Goal: Task Accomplishment & Management: Complete application form

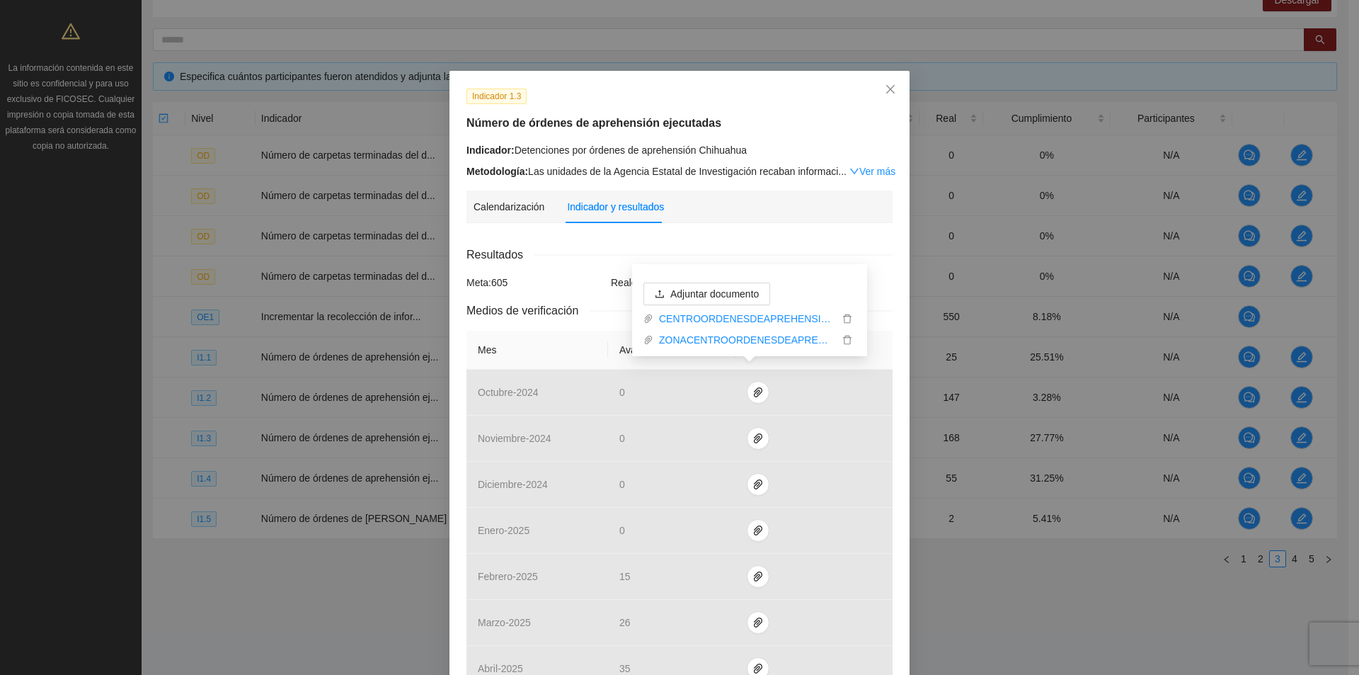
scroll to position [425, 0]
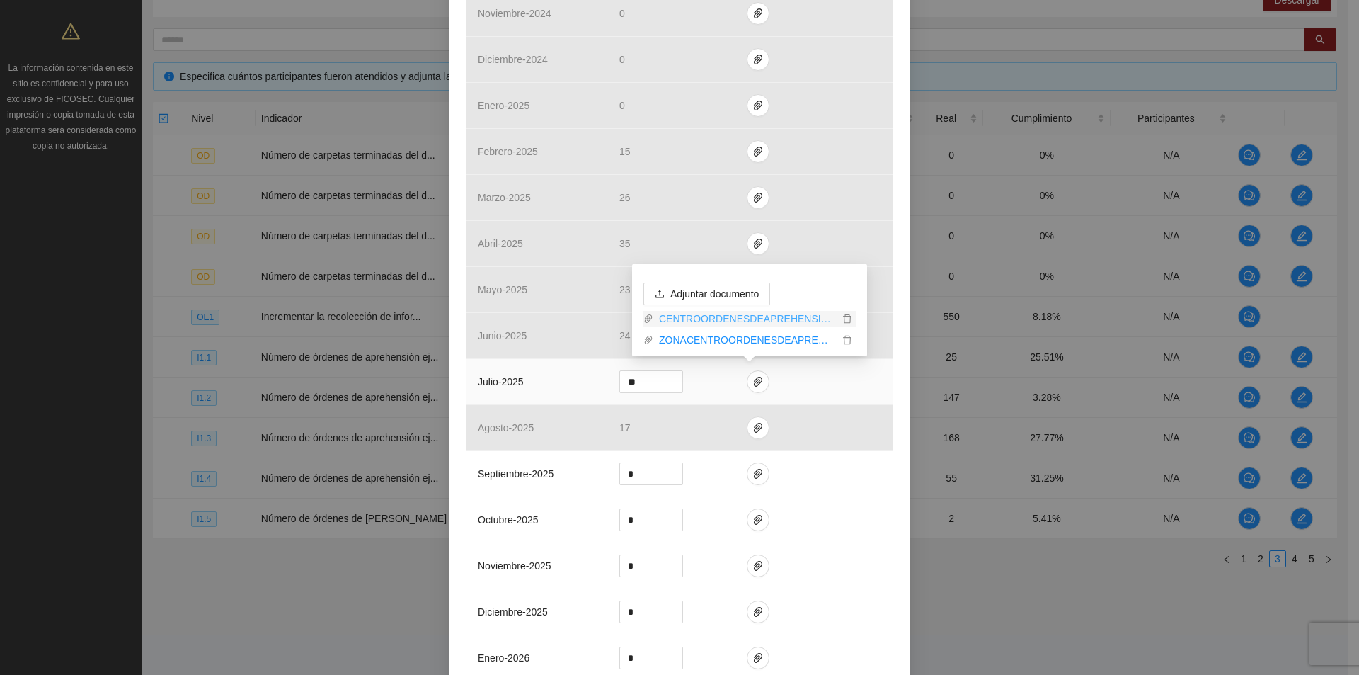
click at [785, 324] on link "CENTROORDENESDEAPREHENSION24.xlsx" at bounding box center [745, 319] width 185 height 16
click at [845, 319] on icon "delete" at bounding box center [847, 319] width 10 height 10
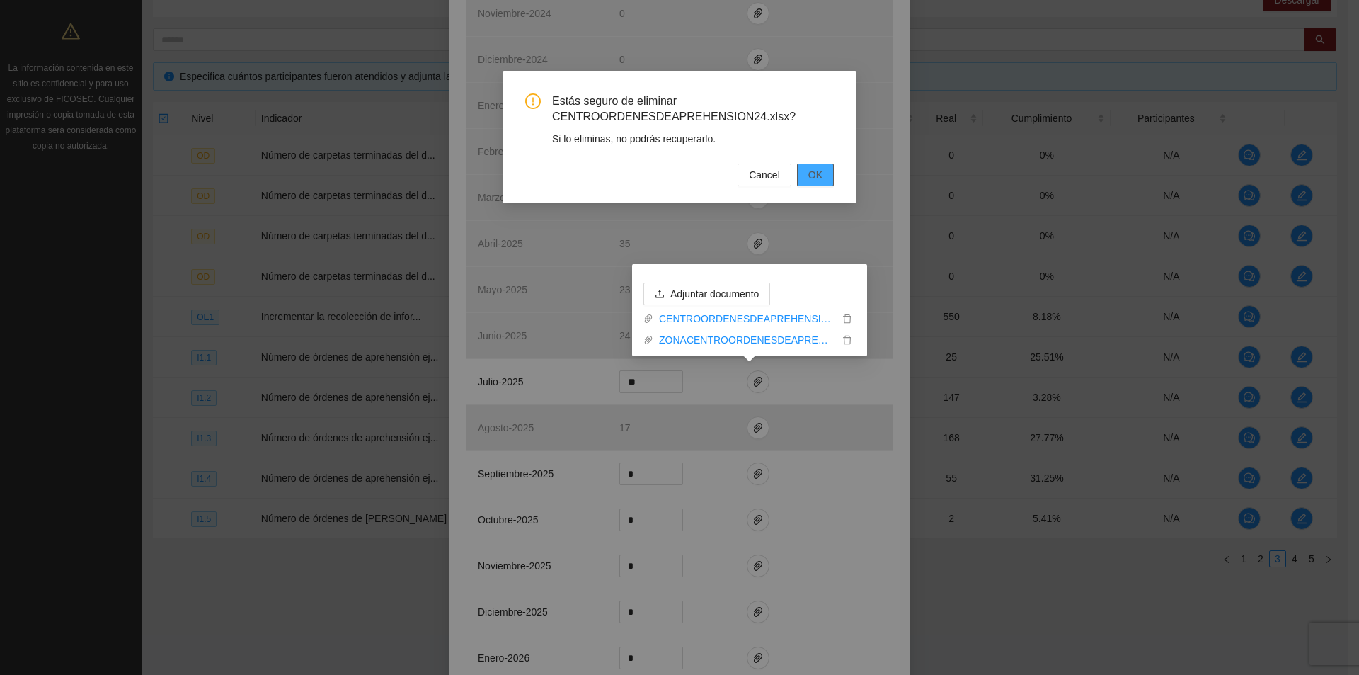
click at [812, 170] on span "OK" at bounding box center [815, 175] width 14 height 16
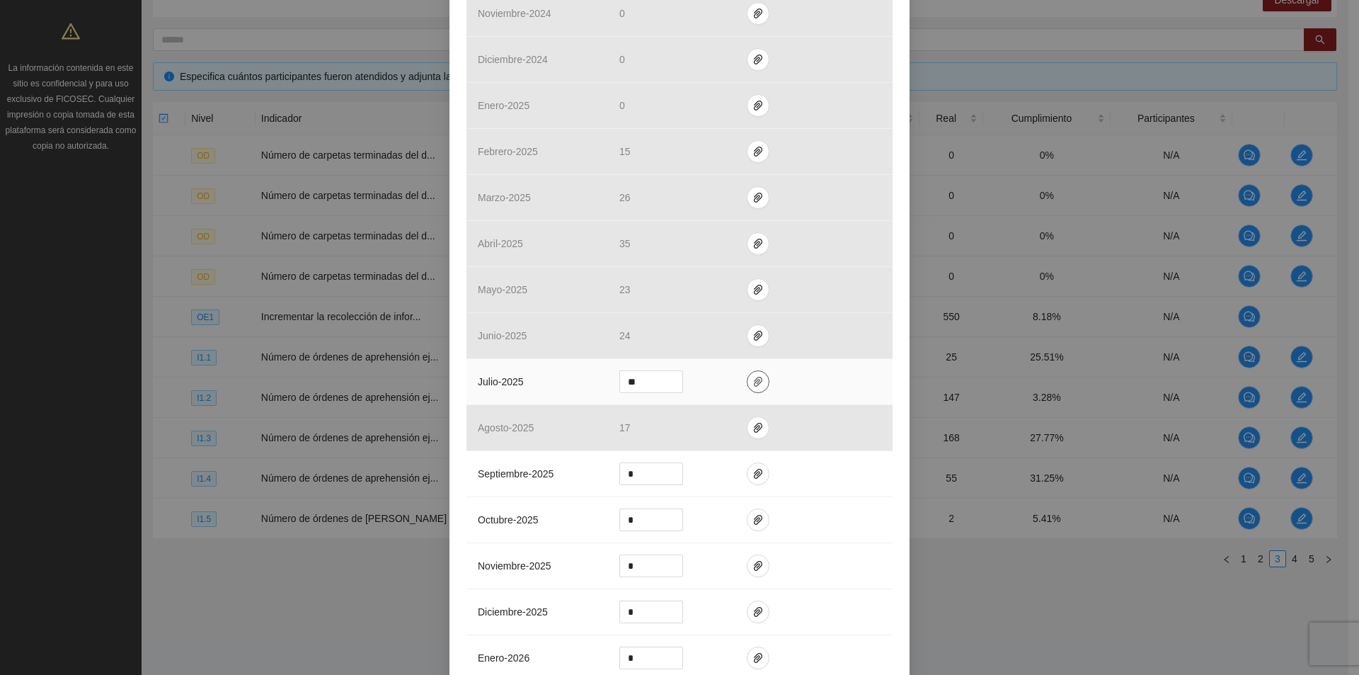
click at [758, 382] on span "paper-clip" at bounding box center [757, 381] width 21 height 11
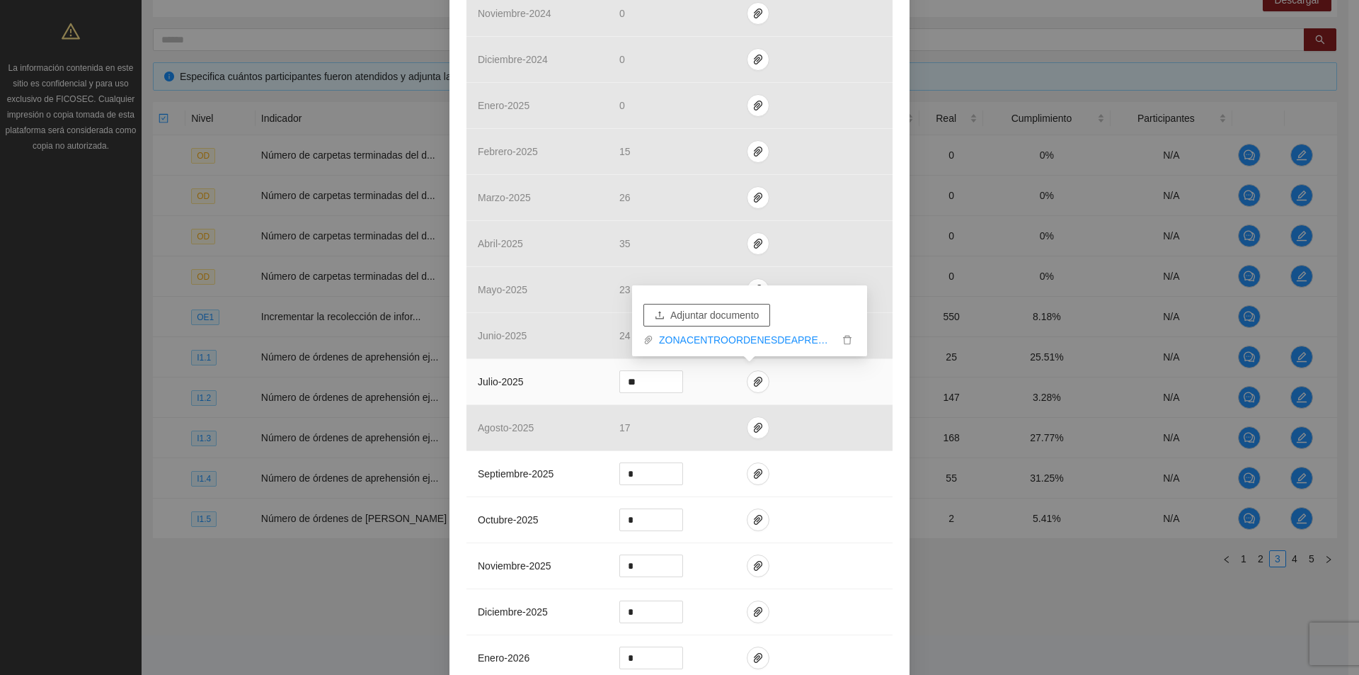
click at [738, 318] on span "Adjuntar documento" at bounding box center [714, 315] width 88 height 16
click at [846, 318] on icon "delete" at bounding box center [847, 319] width 10 height 10
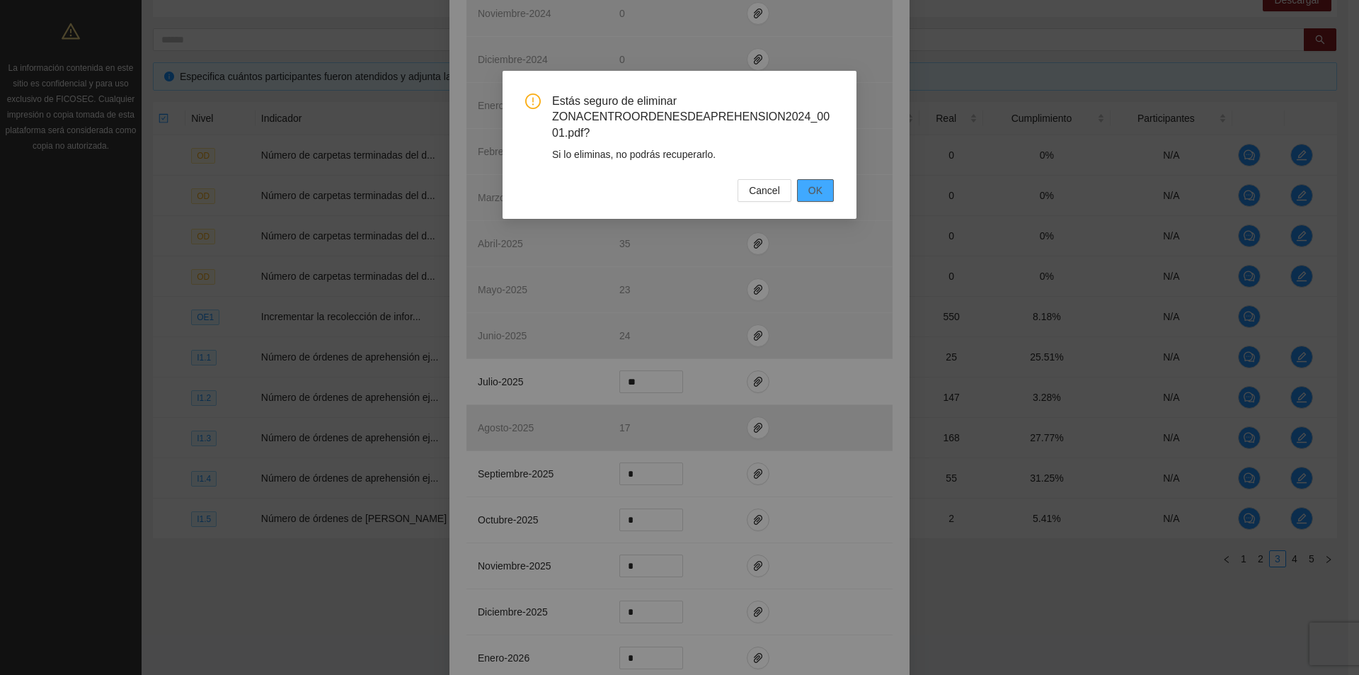
click at [824, 191] on button "OK" at bounding box center [815, 190] width 37 height 23
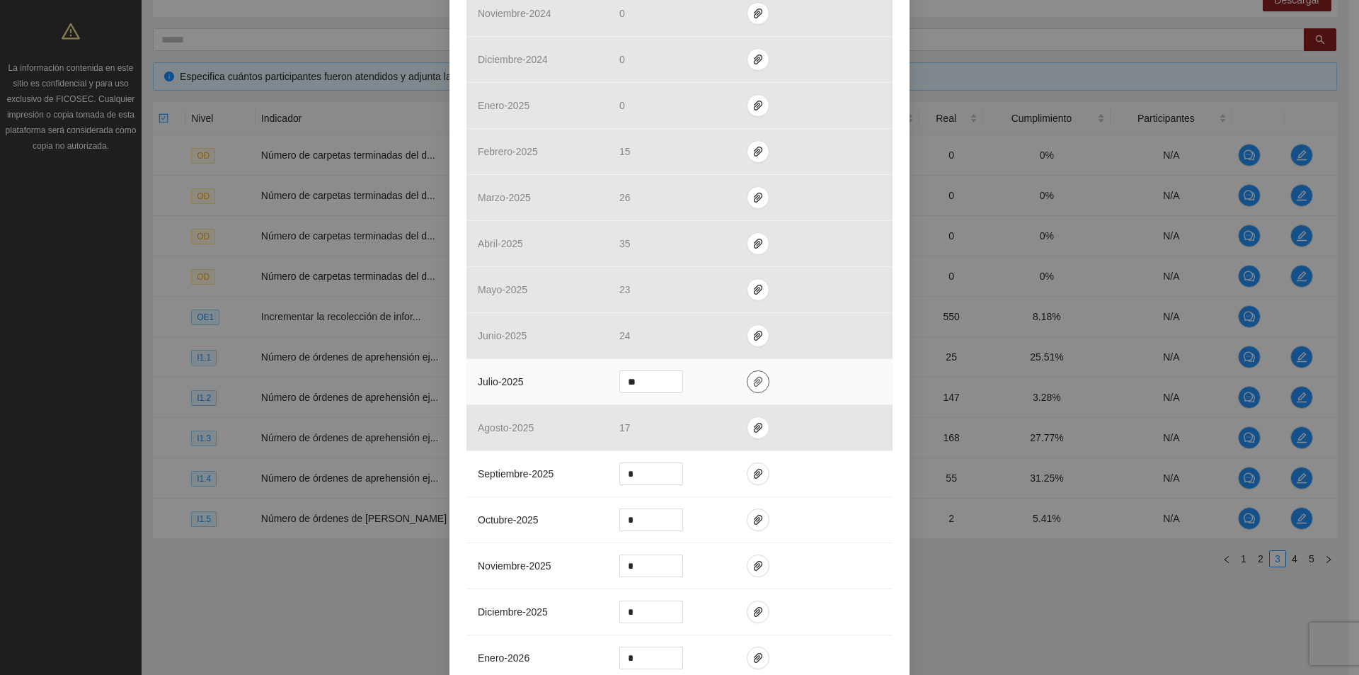
click at [752, 384] on icon "paper-clip" at bounding box center [757, 381] width 11 height 11
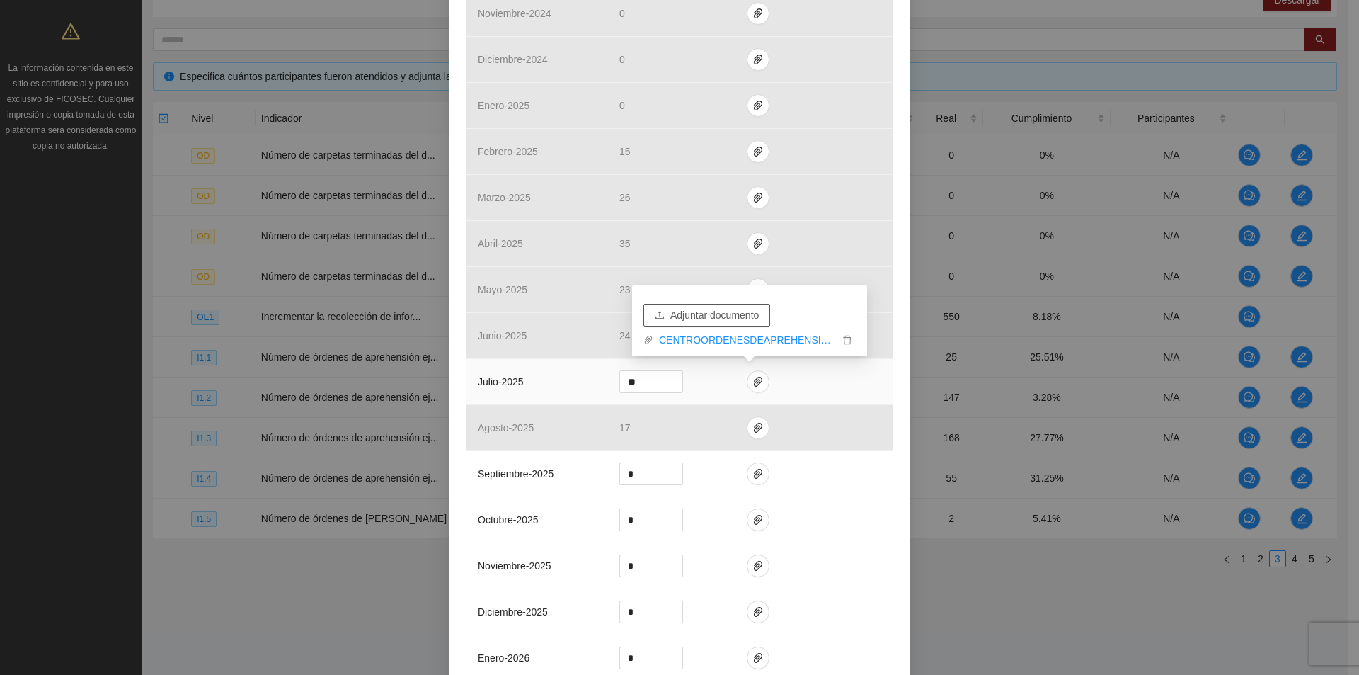
click at [732, 306] on button "Adjuntar documento" at bounding box center [706, 315] width 127 height 23
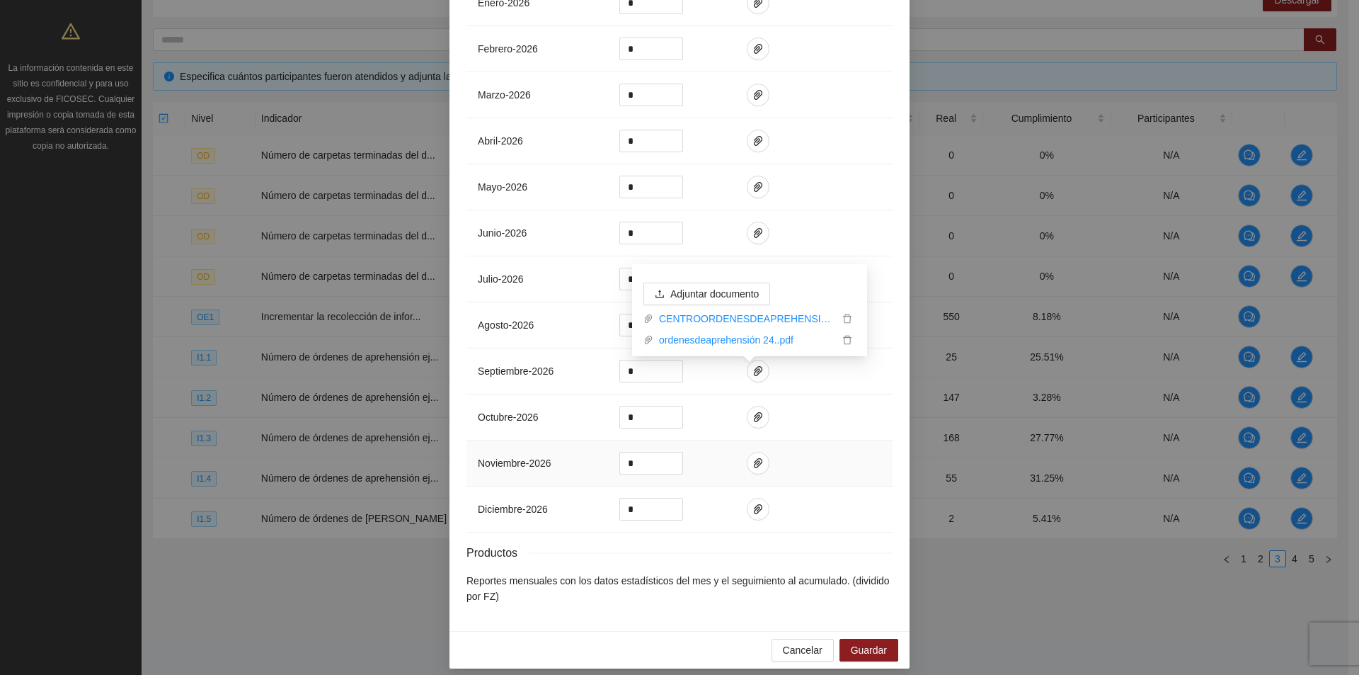
scroll to position [1089, 0]
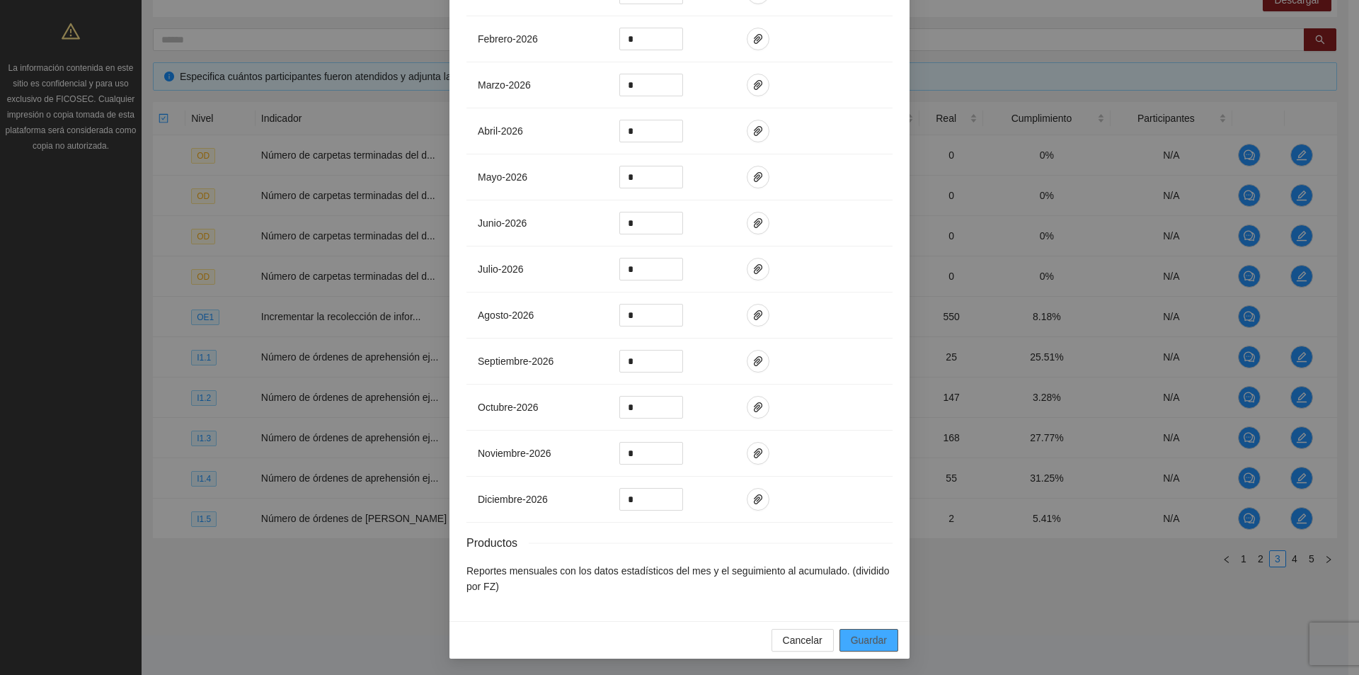
click at [862, 632] on span "Guardar" at bounding box center [869, 640] width 36 height 16
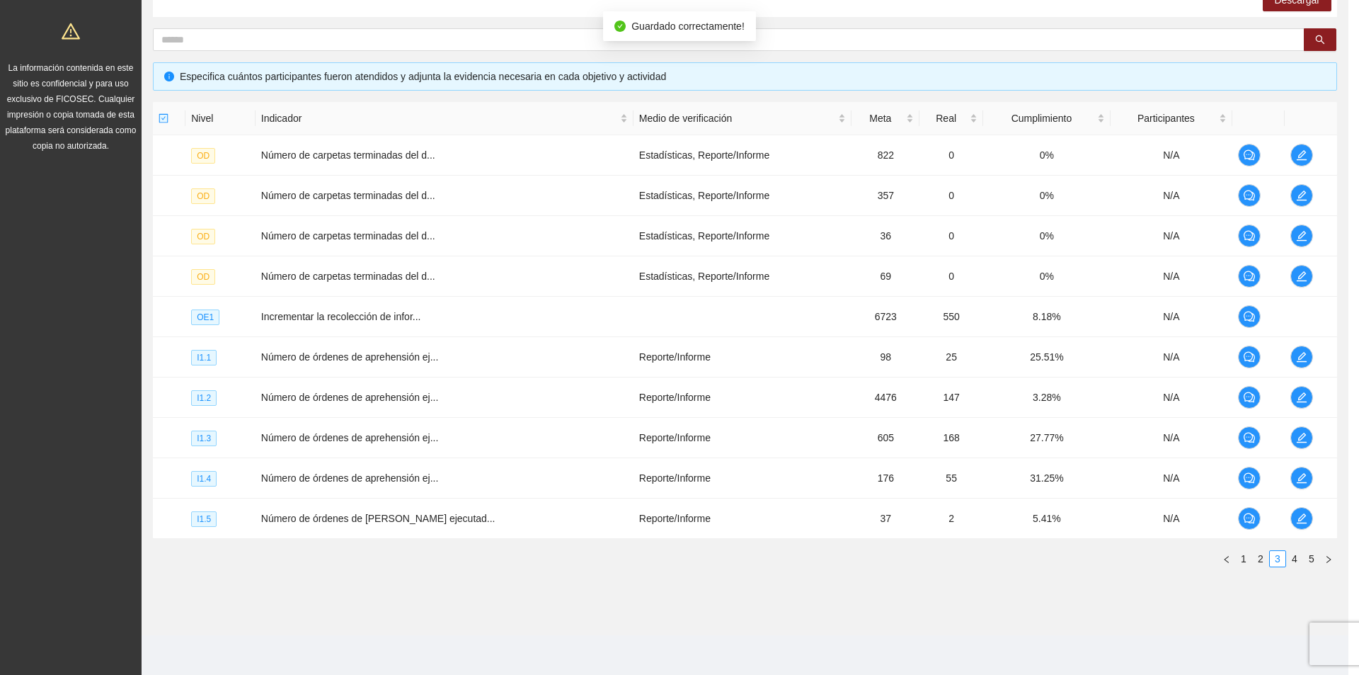
scroll to position [1019, 0]
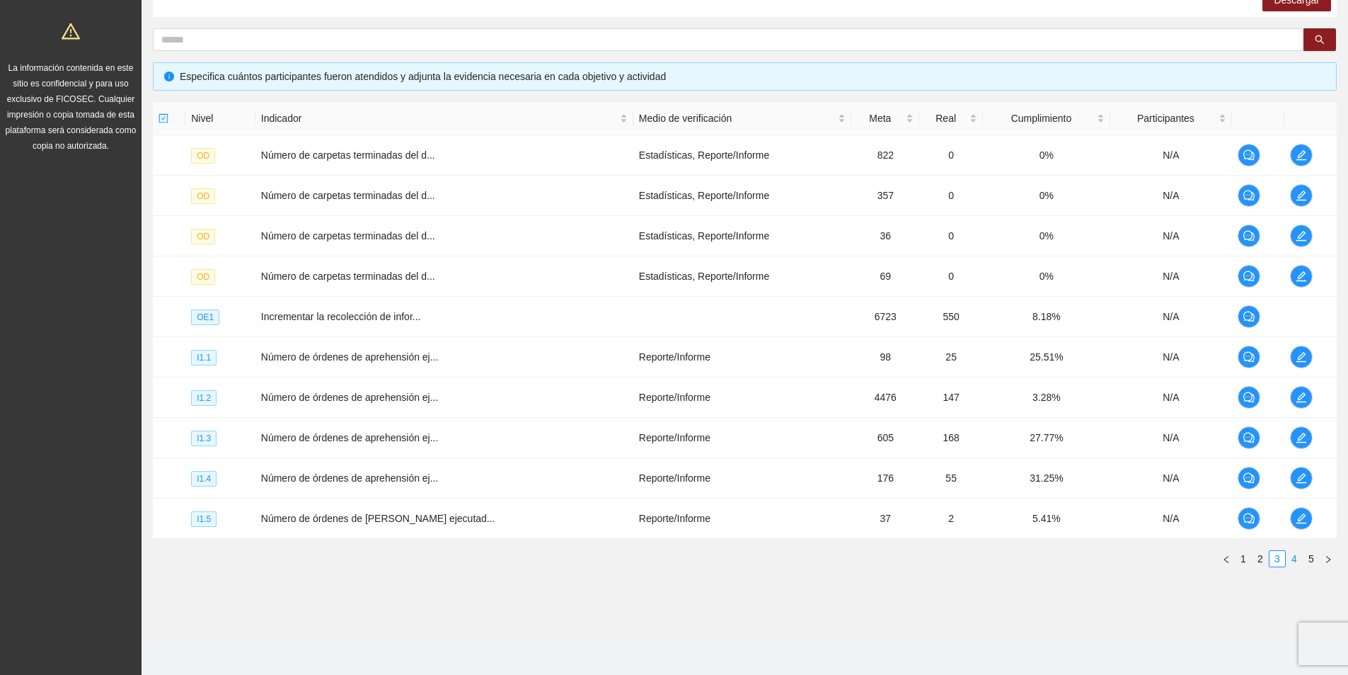
click at [1297, 557] on link "4" at bounding box center [1295, 559] width 16 height 16
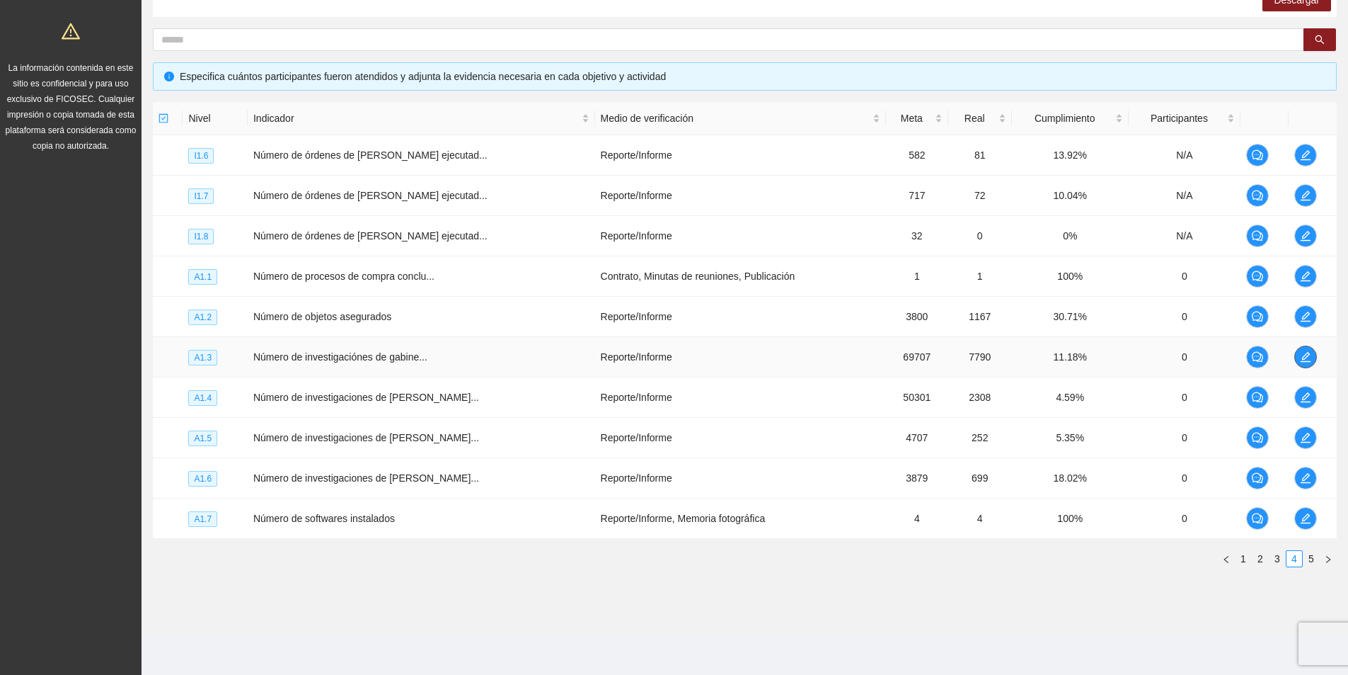
click at [1296, 352] on span "edit" at bounding box center [1305, 356] width 21 height 11
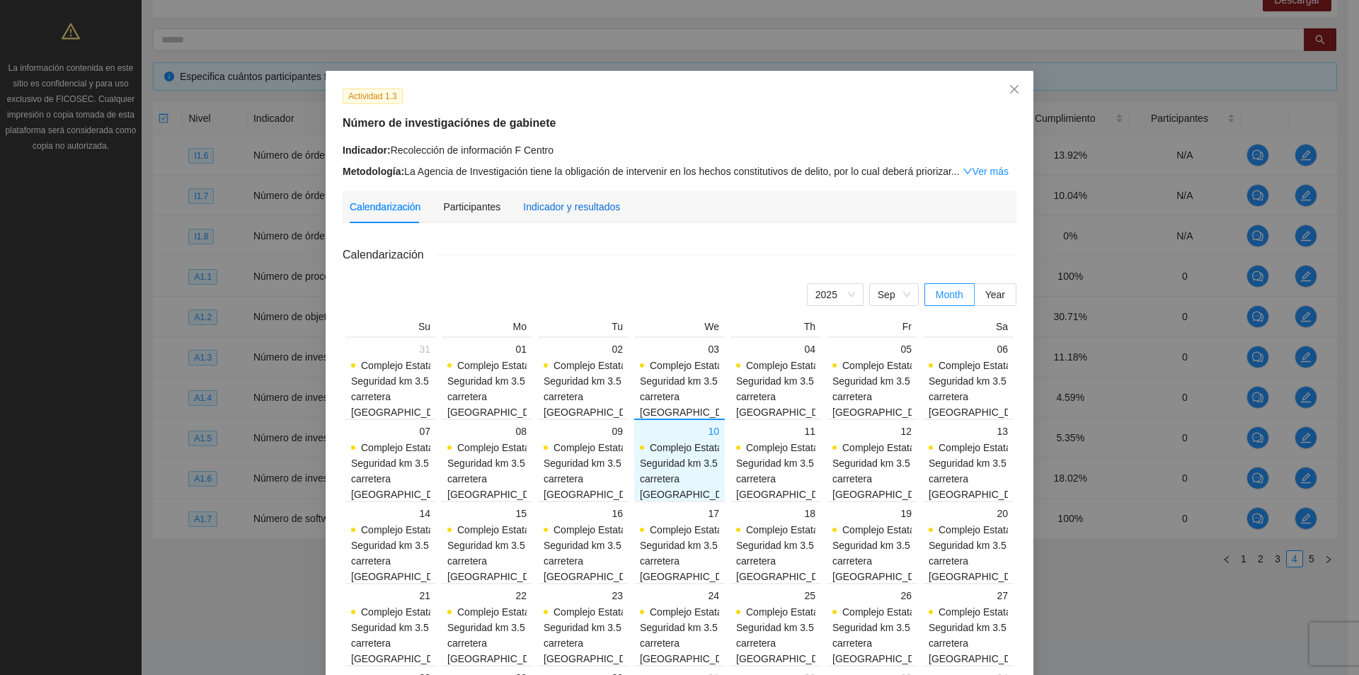
click at [575, 204] on div "Indicador y resultados" at bounding box center [571, 207] width 97 height 16
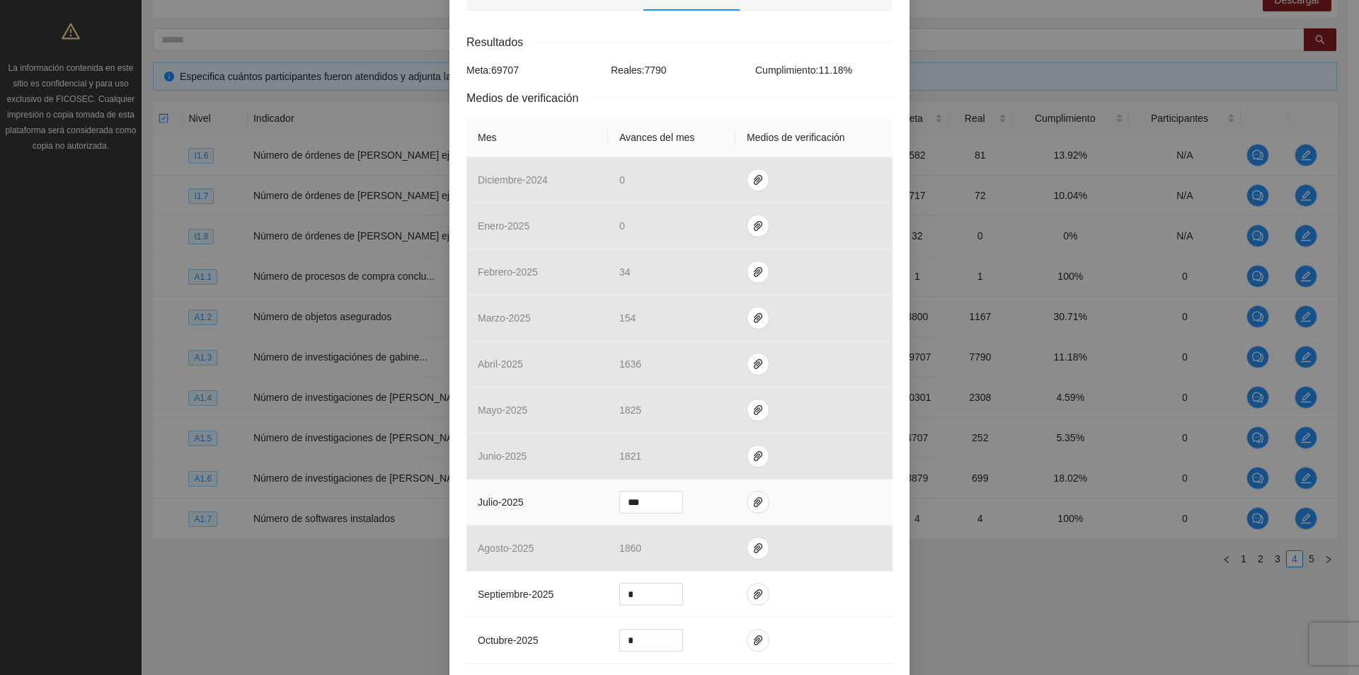
scroll to position [283, 0]
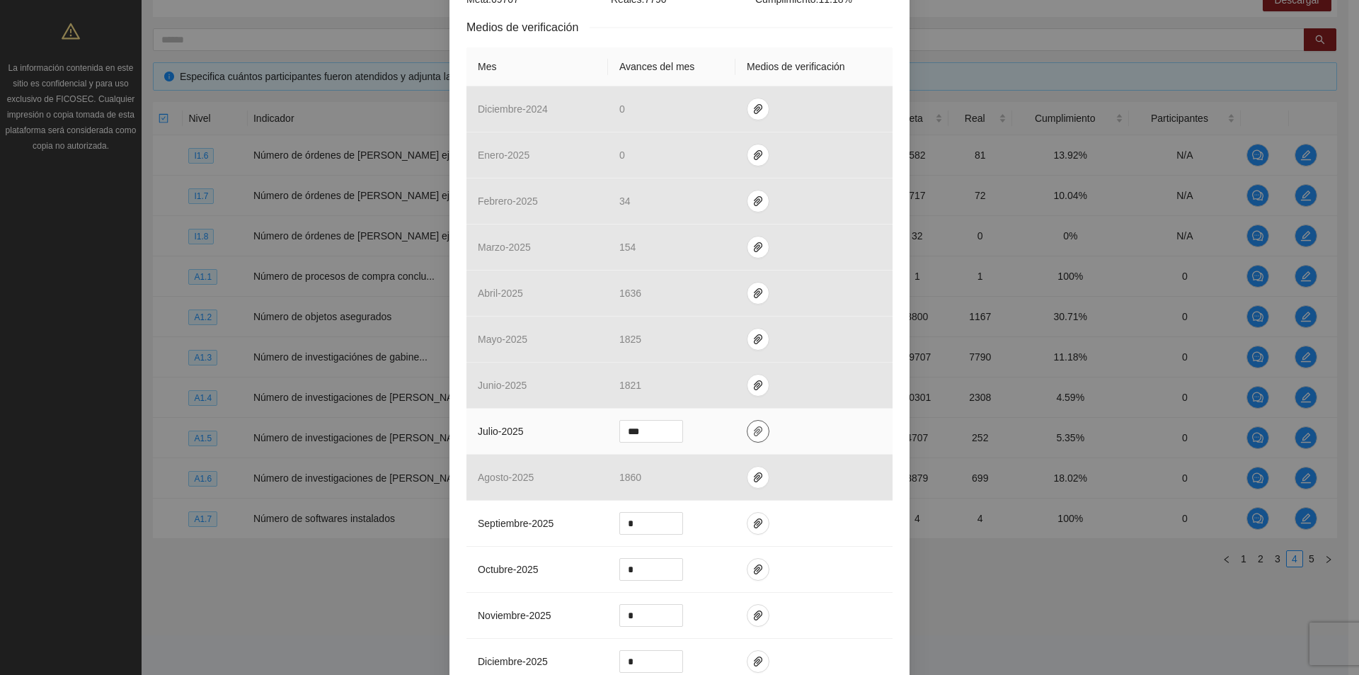
click at [754, 430] on icon "paper-clip" at bounding box center [758, 431] width 8 height 10
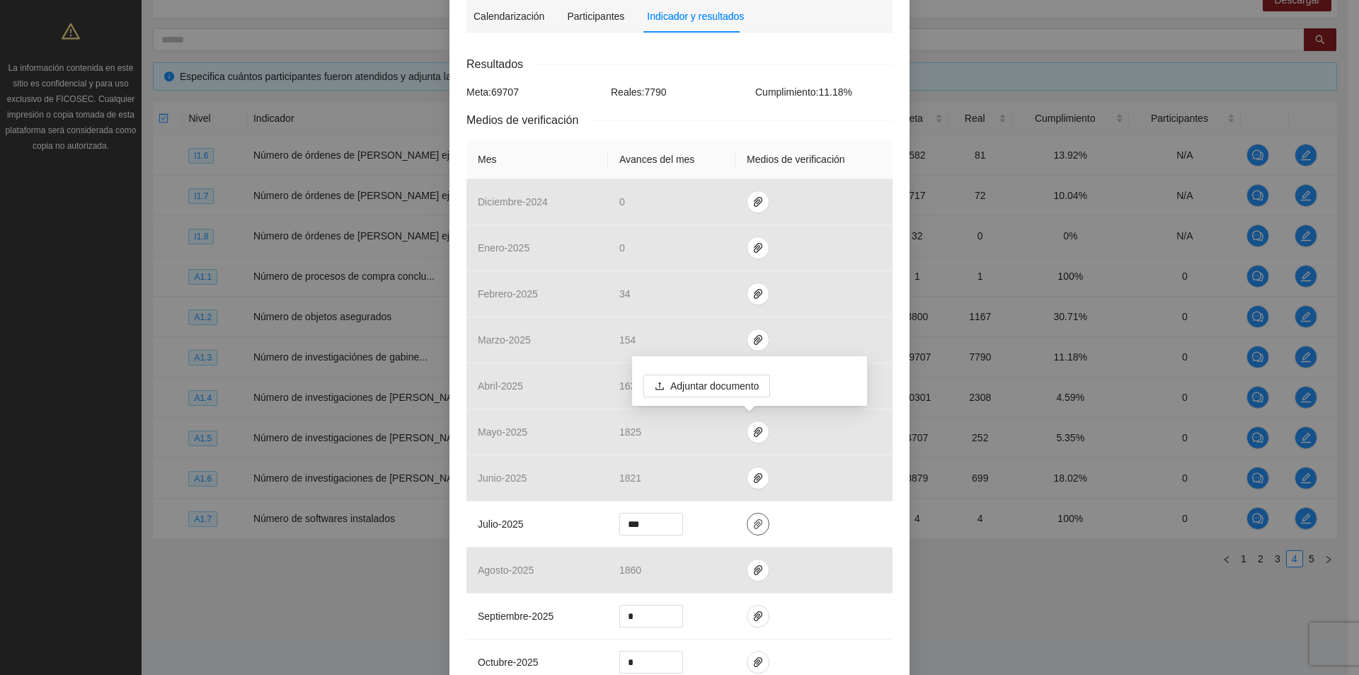
scroll to position [0, 0]
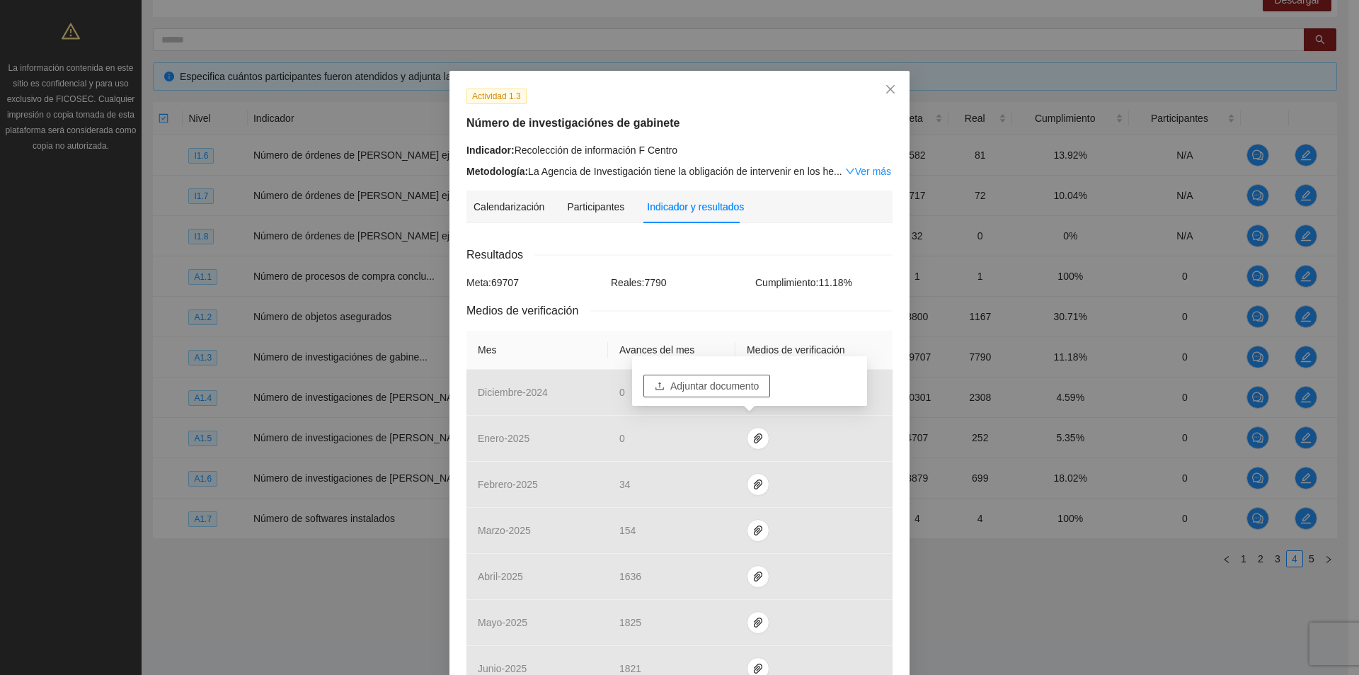
click at [714, 387] on span "Adjuntar documento" at bounding box center [714, 386] width 88 height 16
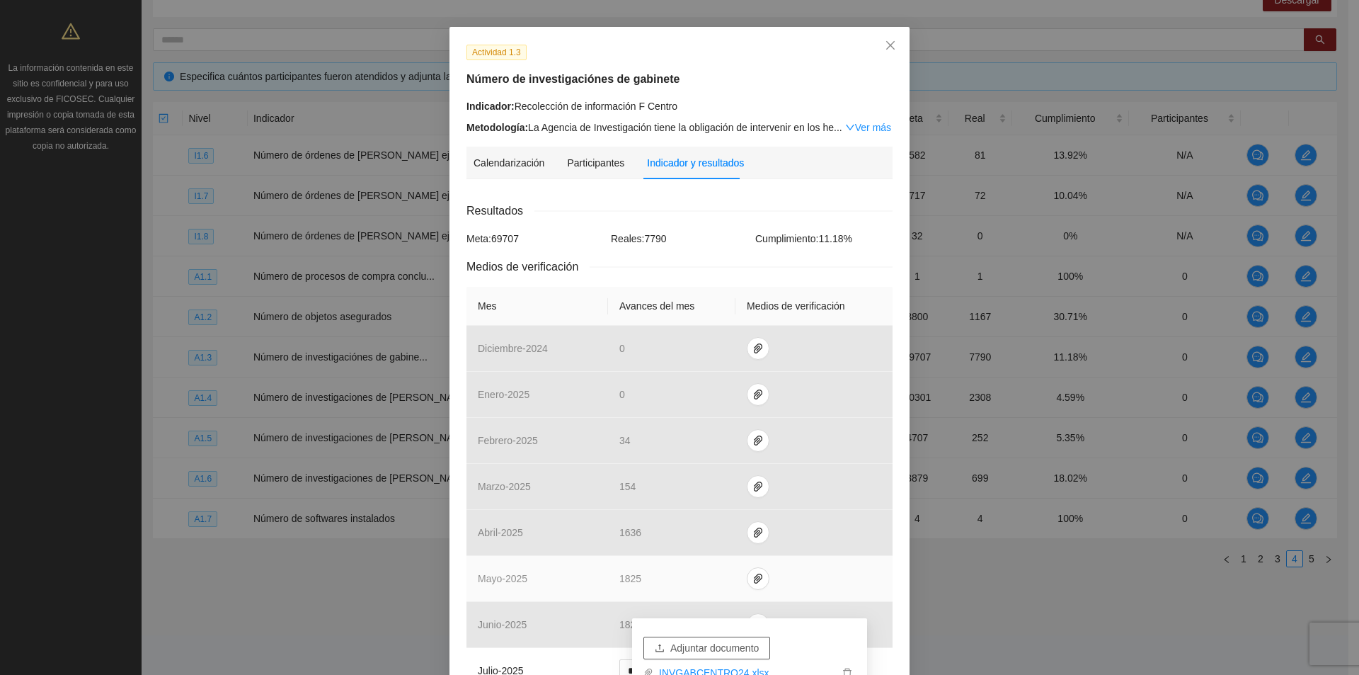
scroll to position [142, 0]
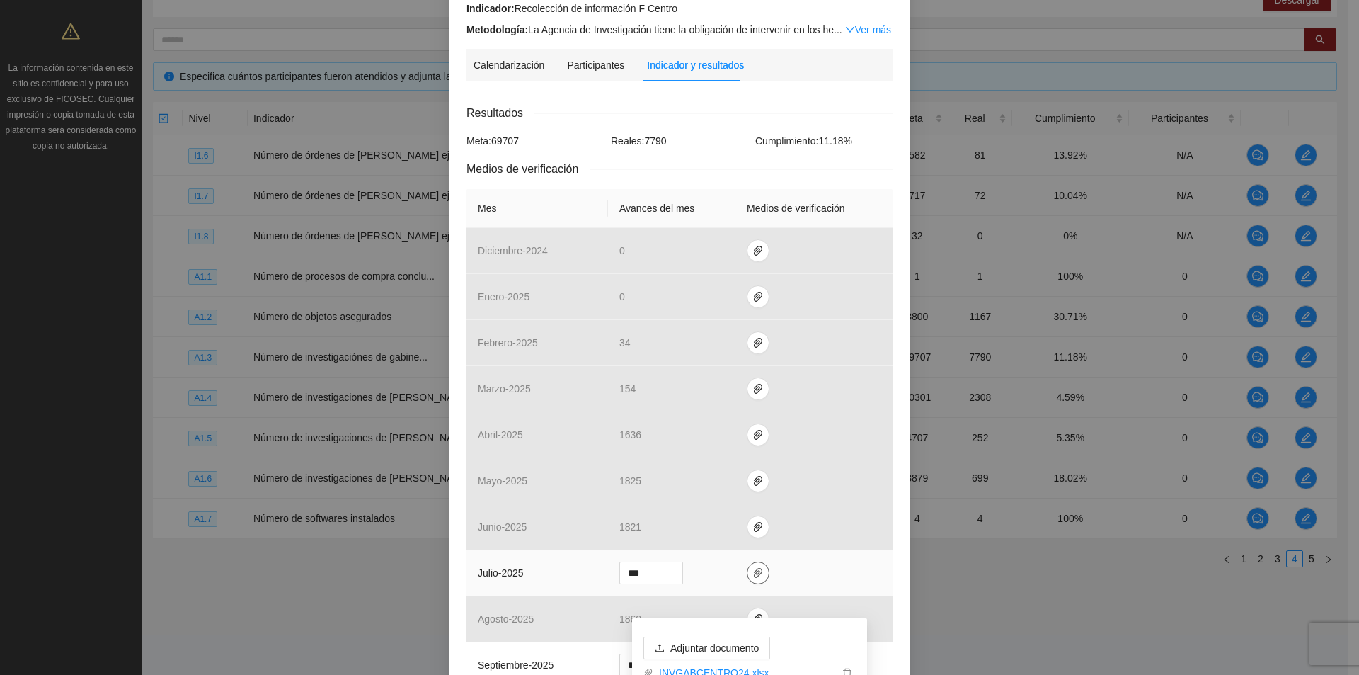
click at [756, 578] on button "button" at bounding box center [758, 572] width 23 height 23
click at [752, 578] on icon "paper-clip" at bounding box center [757, 572] width 11 height 11
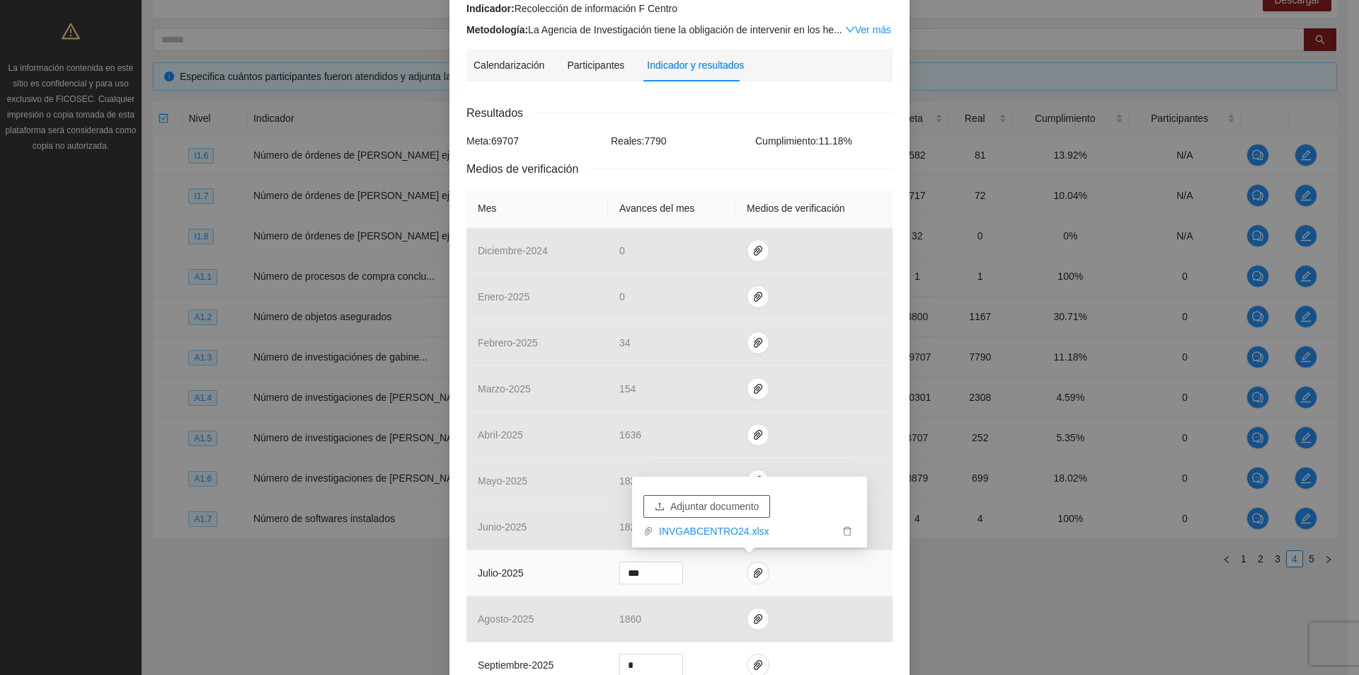
click at [725, 500] on span "Adjuntar documento" at bounding box center [714, 506] width 88 height 16
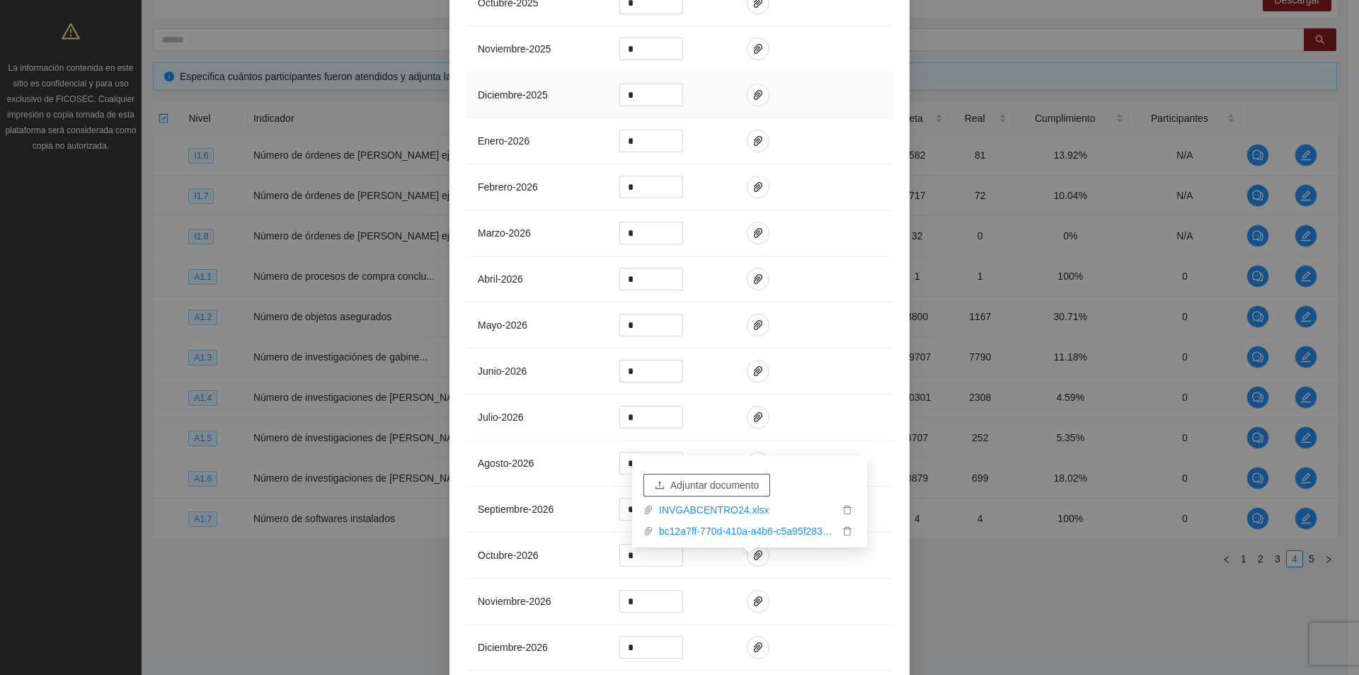
scroll to position [982, 0]
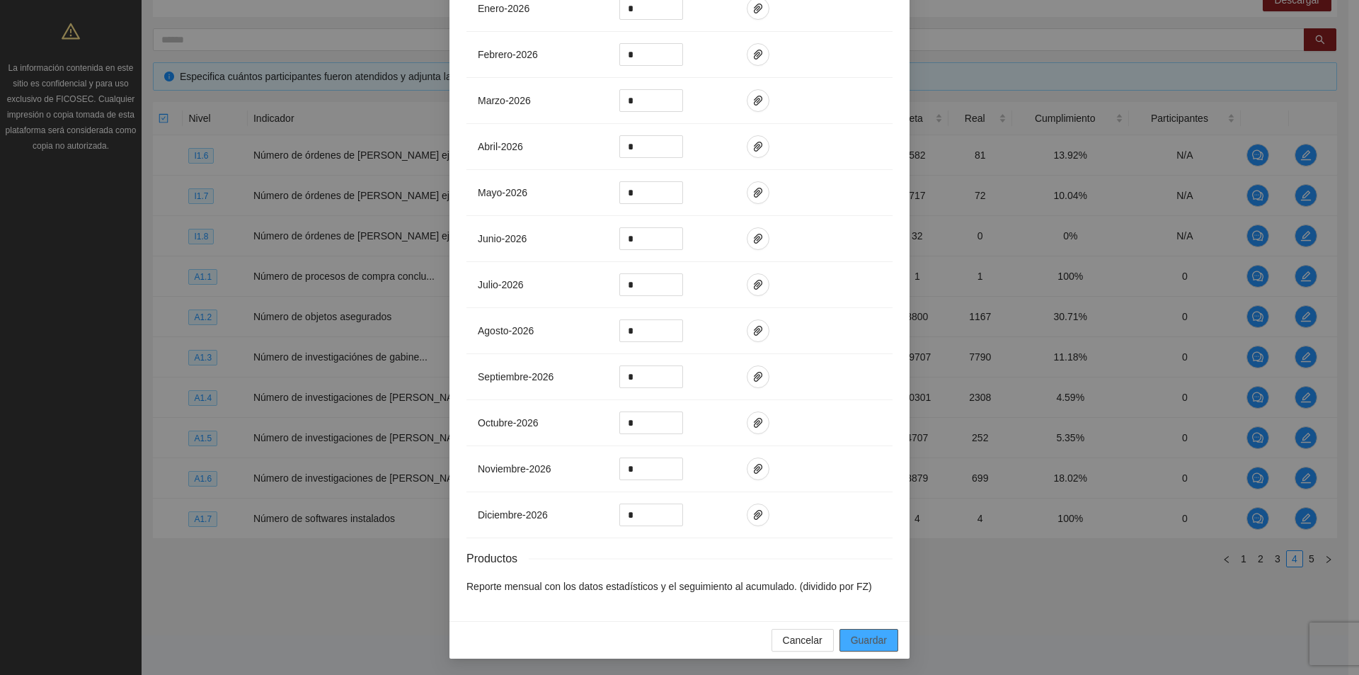
click at [863, 640] on span "Guardar" at bounding box center [869, 640] width 36 height 16
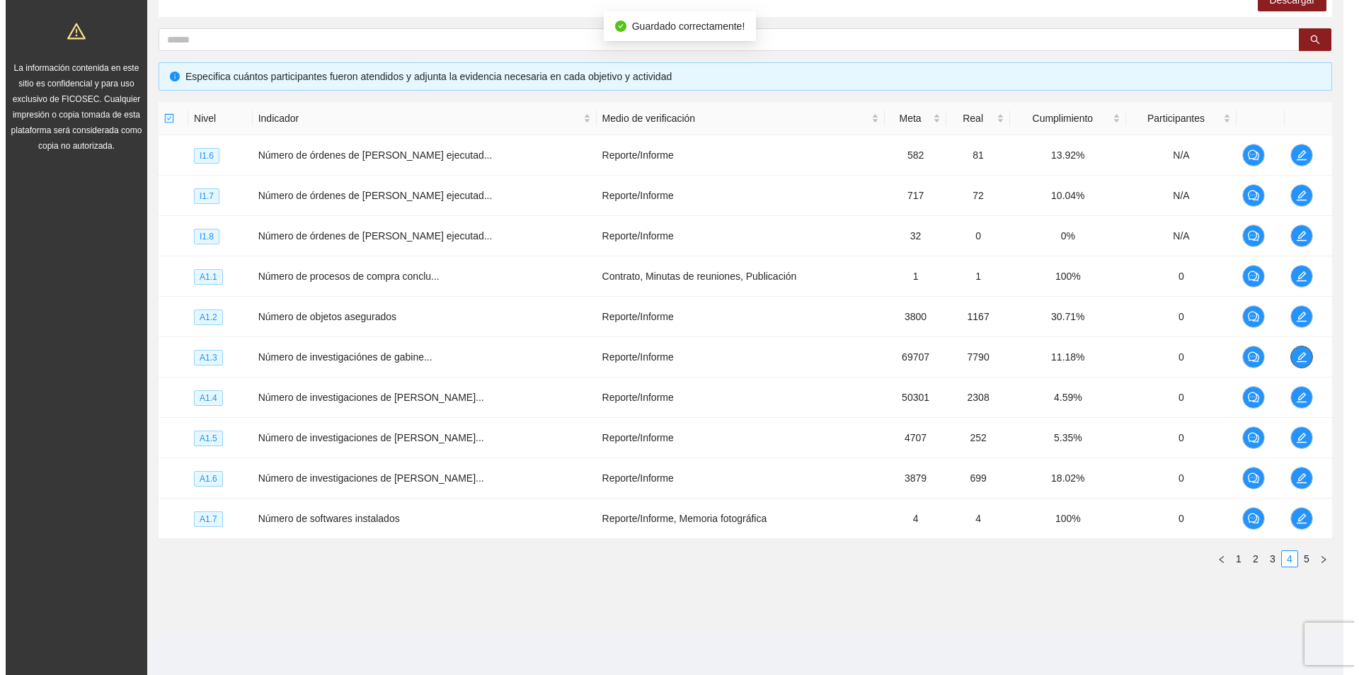
scroll to position [0, 0]
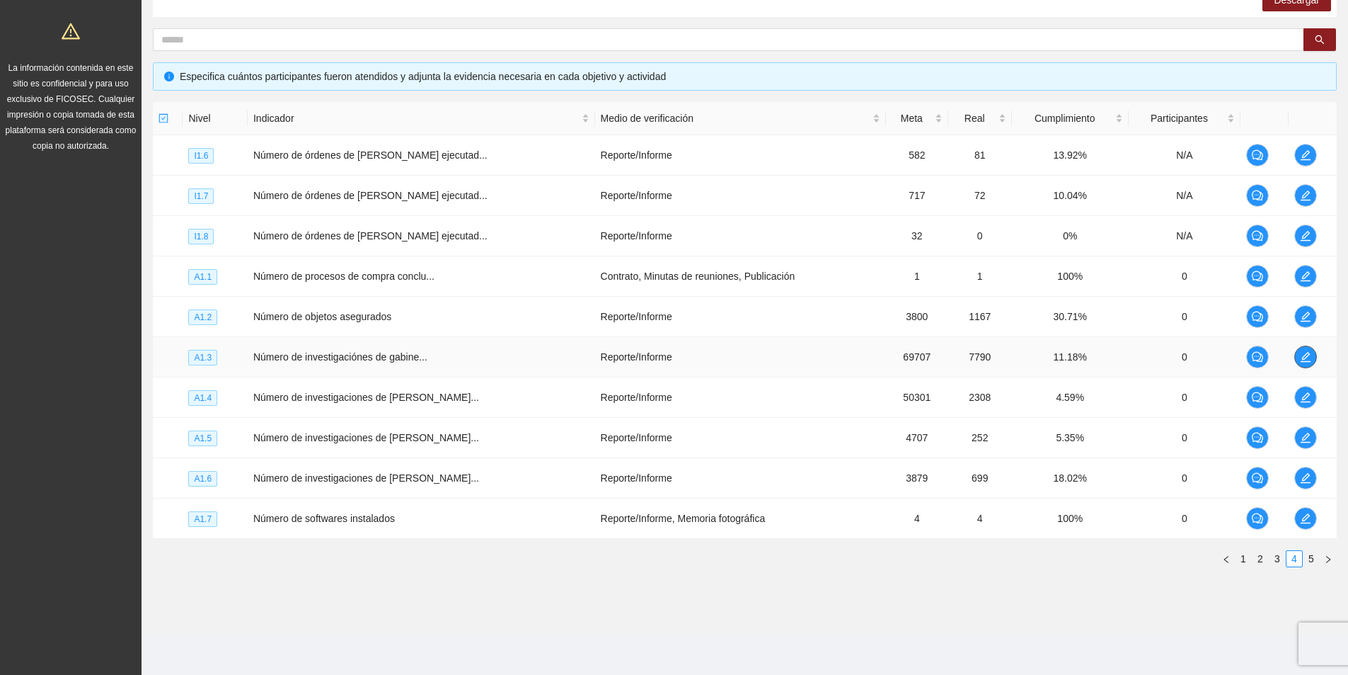
click at [1300, 355] on icon "edit" at bounding box center [1305, 356] width 11 height 11
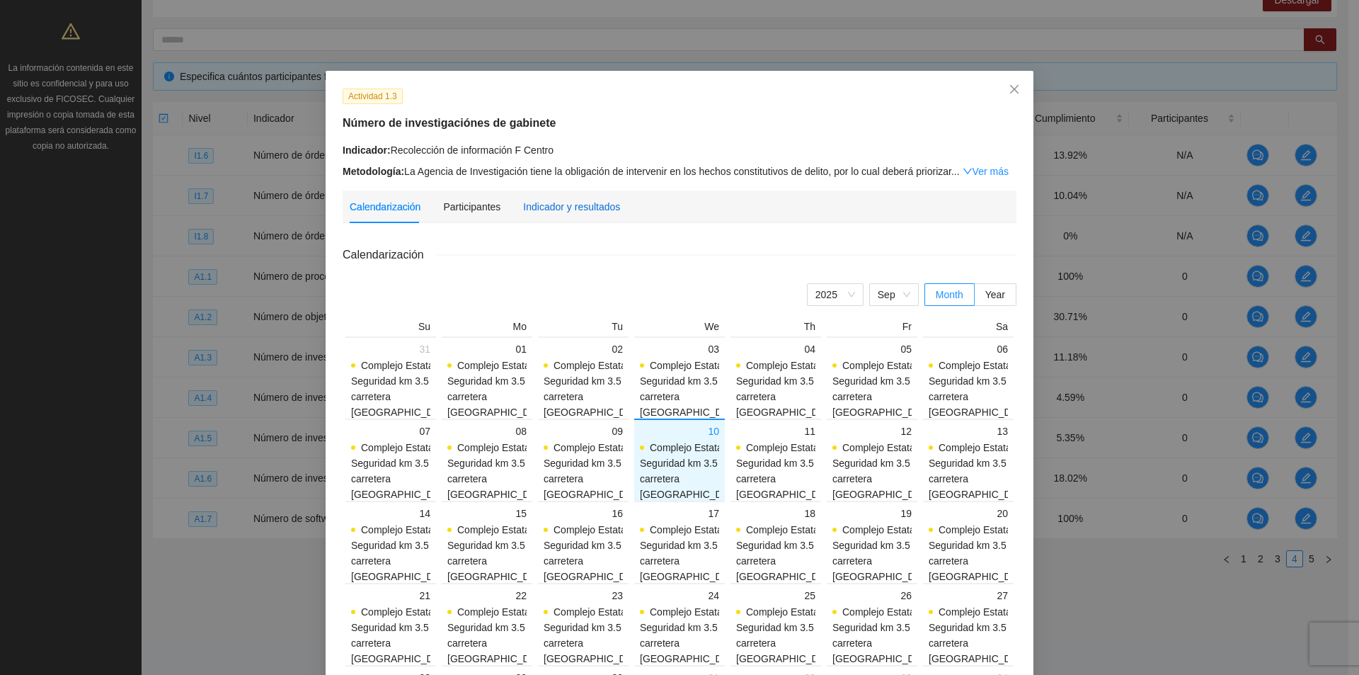
click at [551, 210] on div "Indicador y resultados" at bounding box center [571, 207] width 97 height 16
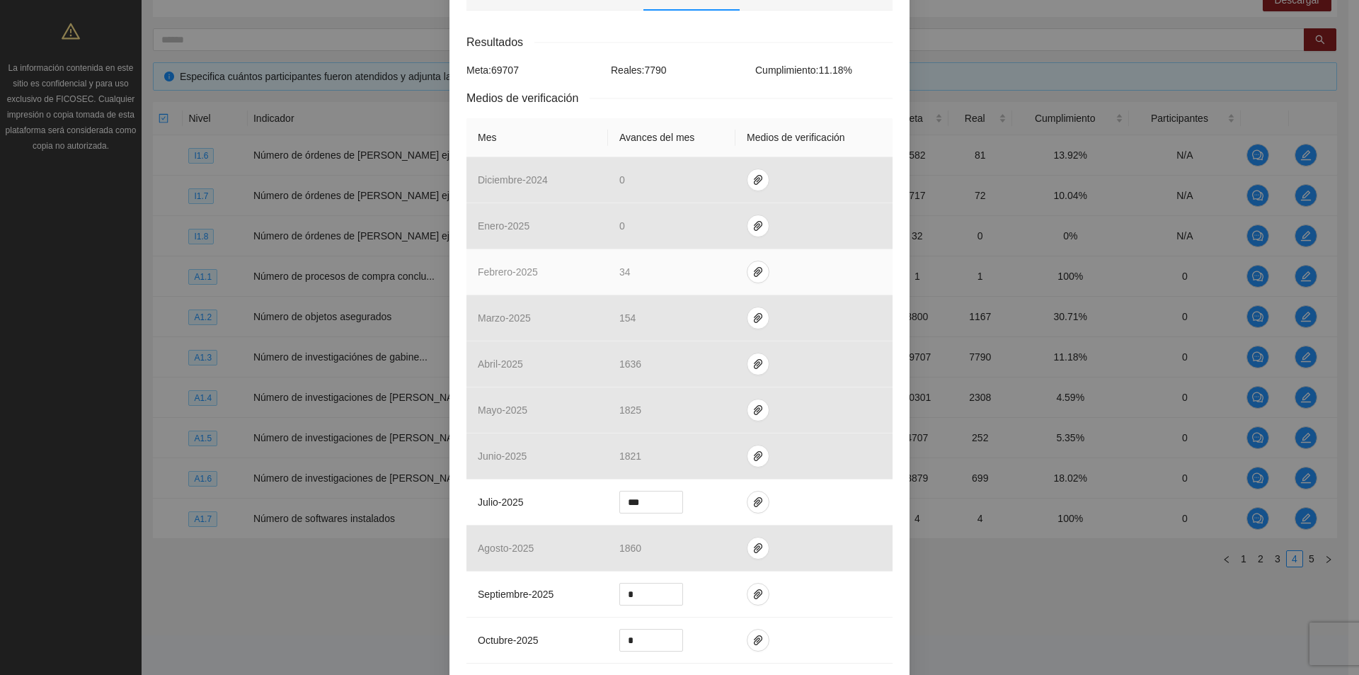
scroll to position [283, 0]
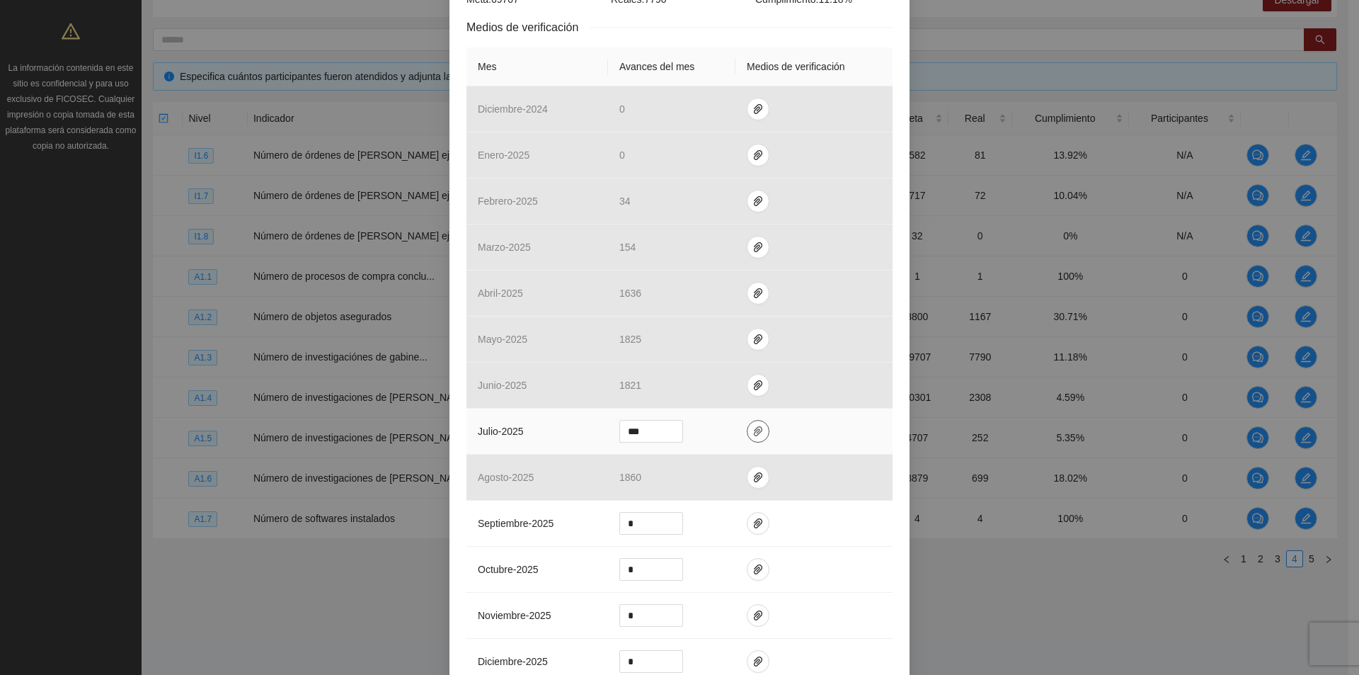
click at [754, 430] on icon "paper-clip" at bounding box center [758, 431] width 8 height 10
